Goal: Information Seeking & Learning: Learn about a topic

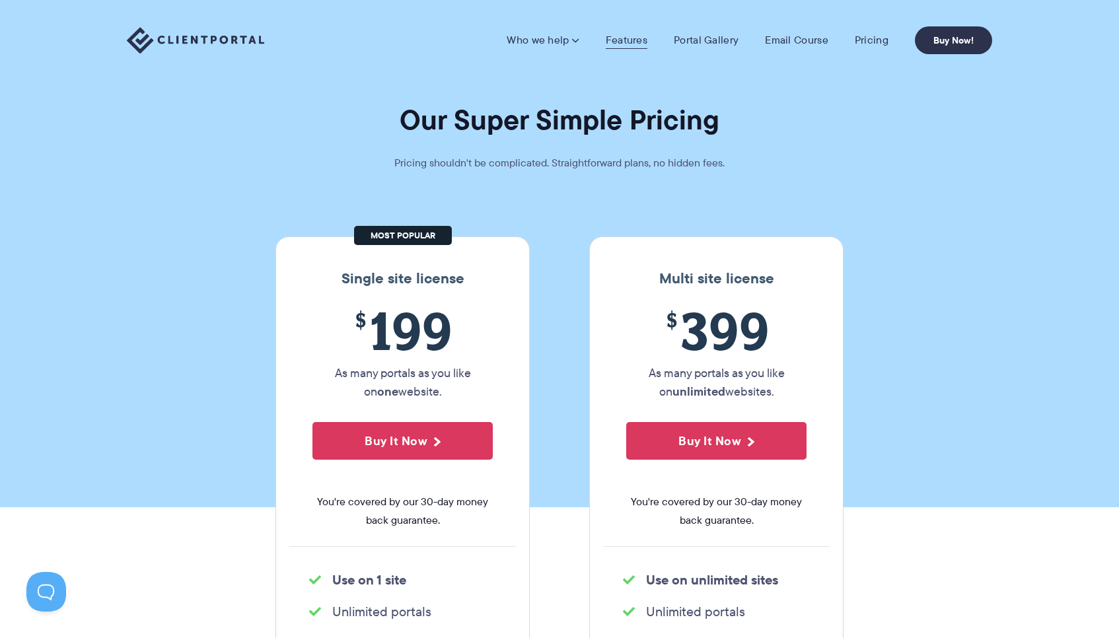
click at [636, 38] on link "Features" at bounding box center [627, 40] width 42 height 13
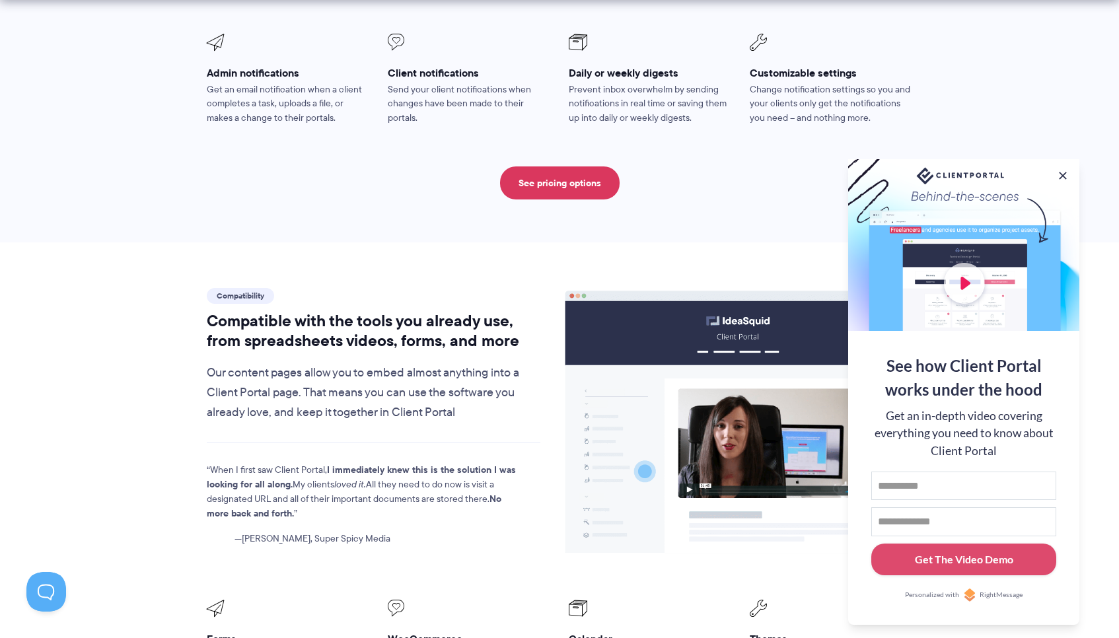
scroll to position [1479, 0]
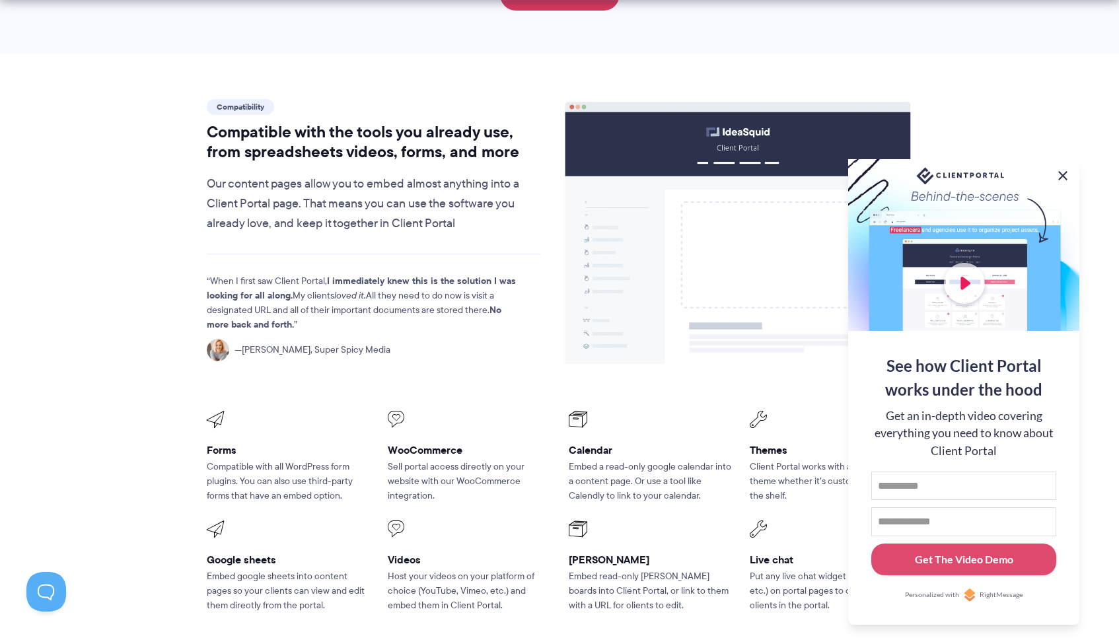
click at [1062, 172] on button at bounding box center [1063, 176] width 16 height 16
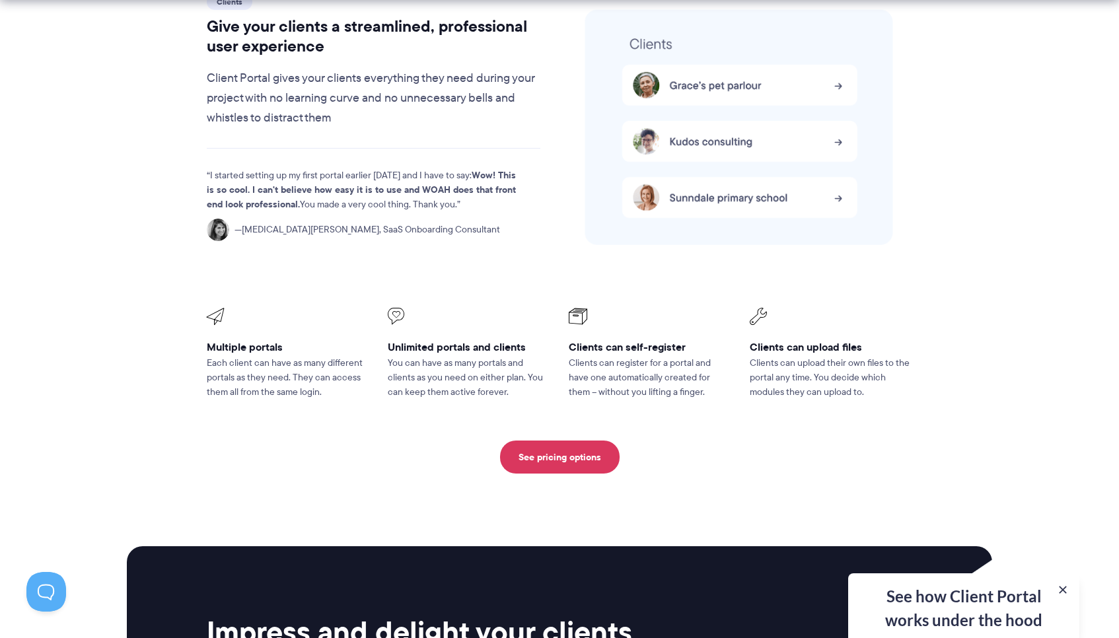
scroll to position [2998, 0]
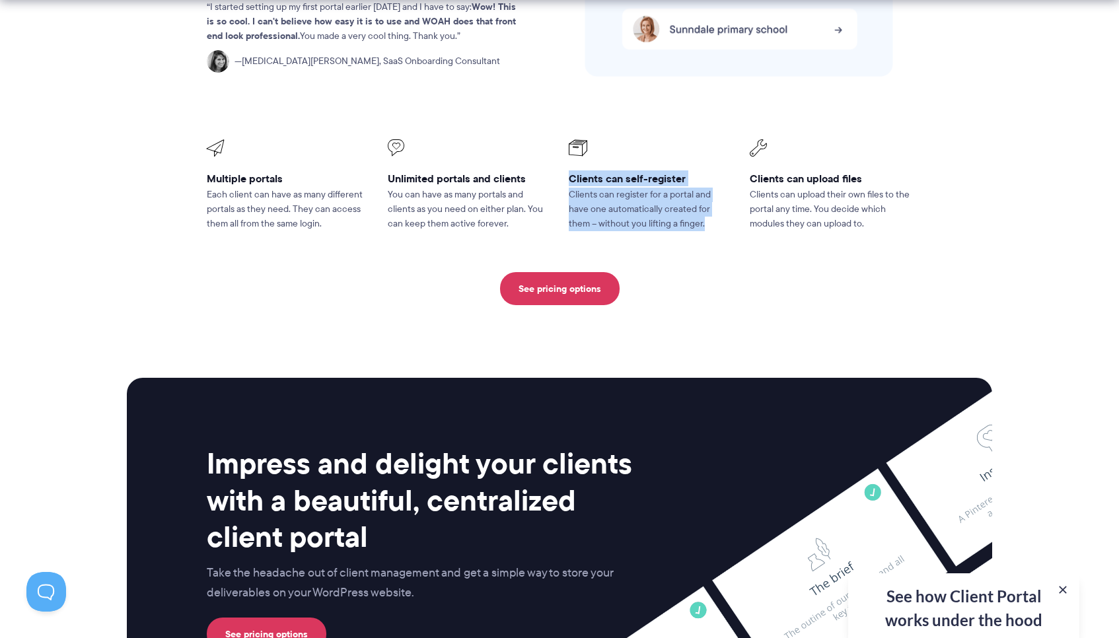
drag, startPoint x: 568, startPoint y: 137, endPoint x: 703, endPoint y: 200, distance: 148.4
click at [703, 200] on li "Clients can self-register Clients can register for a portal and have one automa…" at bounding box center [650, 186] width 181 height 110
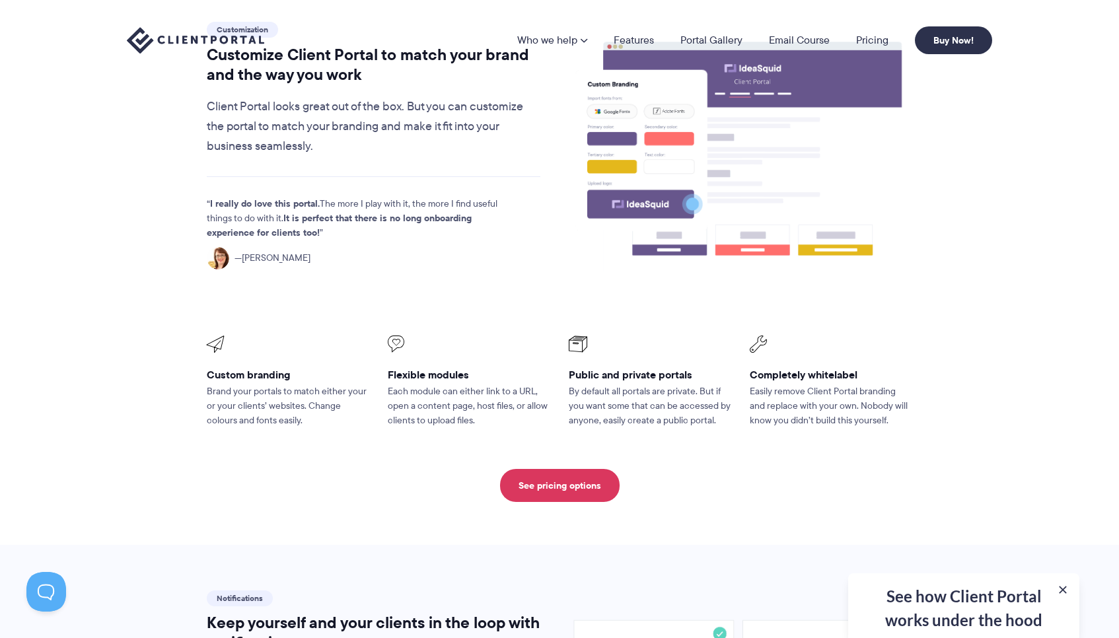
scroll to position [0, 0]
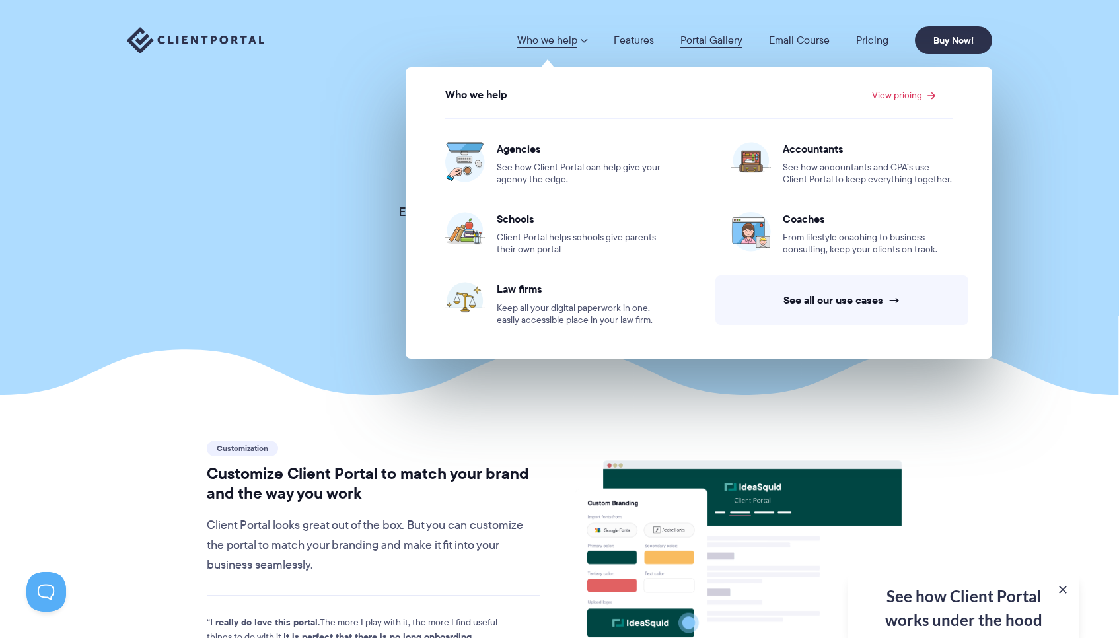
click at [697, 37] on link "Portal Gallery" at bounding box center [712, 40] width 62 height 11
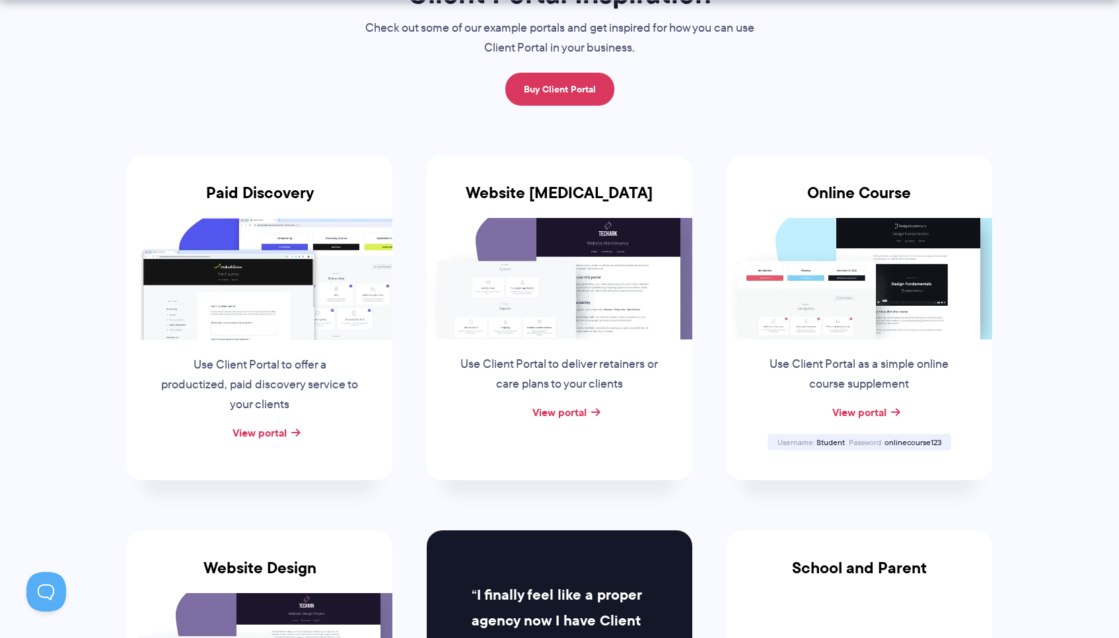
scroll to position [150, 0]
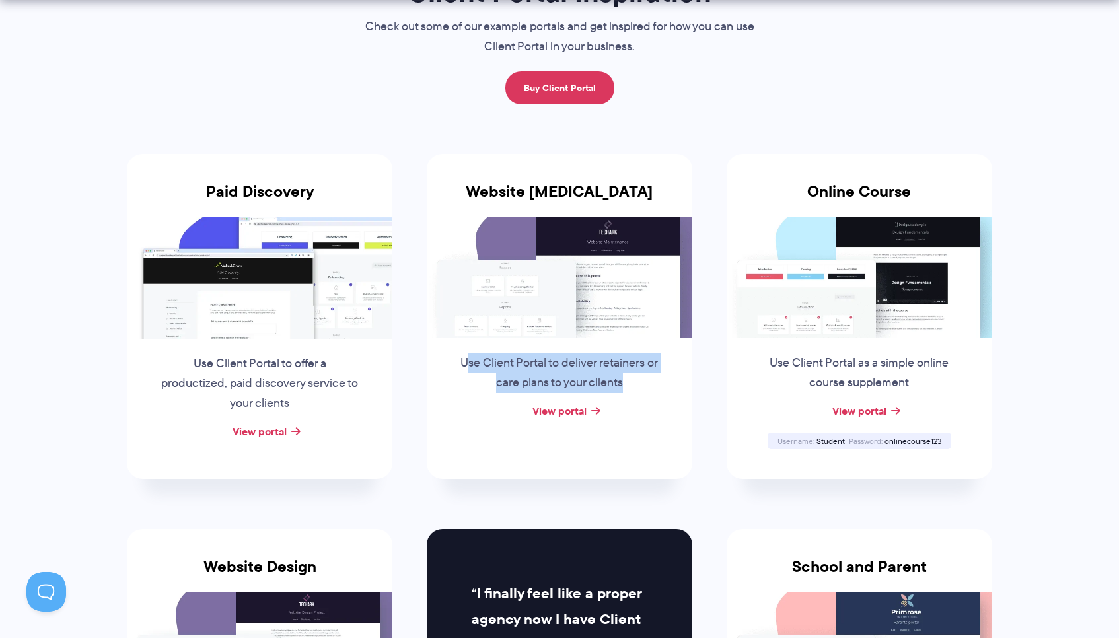
drag, startPoint x: 466, startPoint y: 358, endPoint x: 647, endPoint y: 377, distance: 182.1
click at [649, 381] on p "Use Client Portal to deliver retainers or care plans to your clients" at bounding box center [559, 374] width 201 height 40
click at [706, 396] on li "Website Retainer Use Client Portal to deliver retainers or care plans to your c…" at bounding box center [560, 316] width 300 height 375
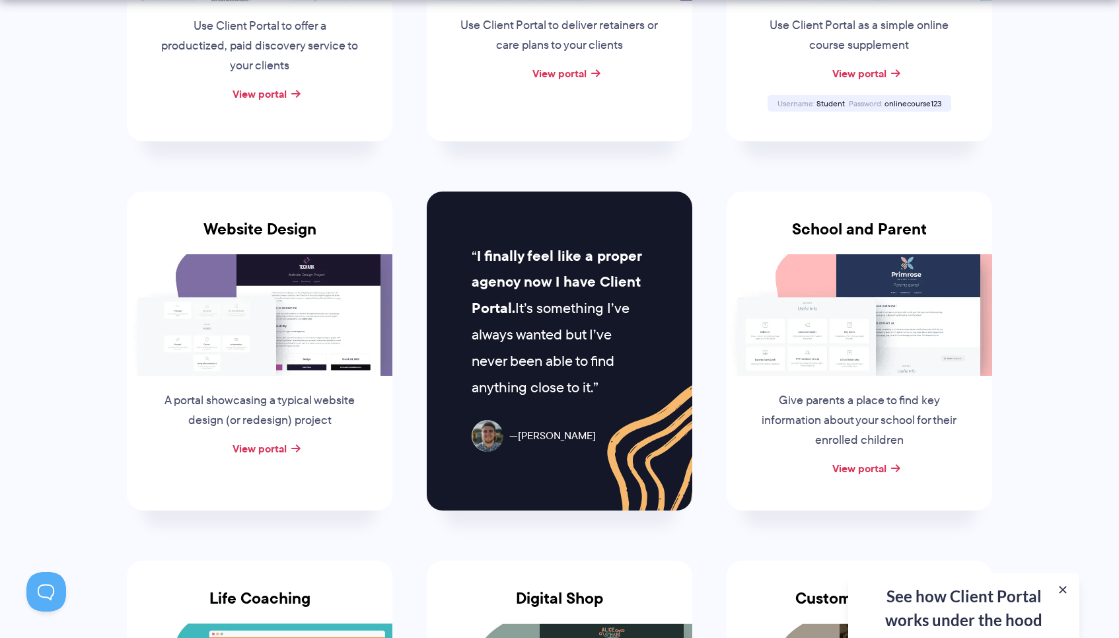
scroll to position [585, 0]
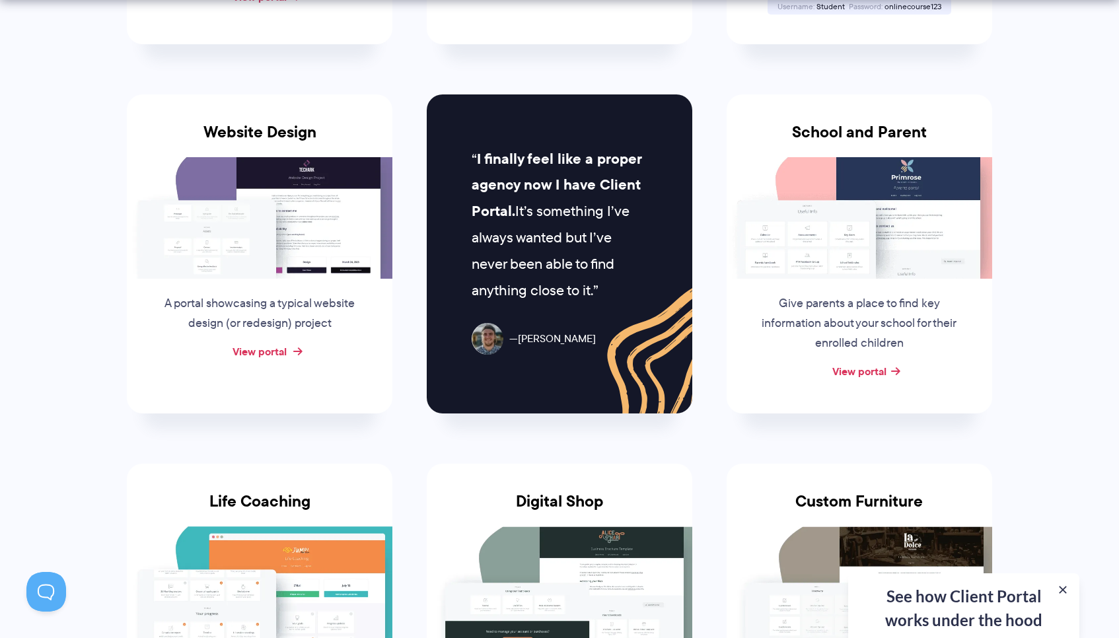
click at [258, 344] on link "View portal" at bounding box center [260, 352] width 54 height 16
